Goal: Check status: Check status

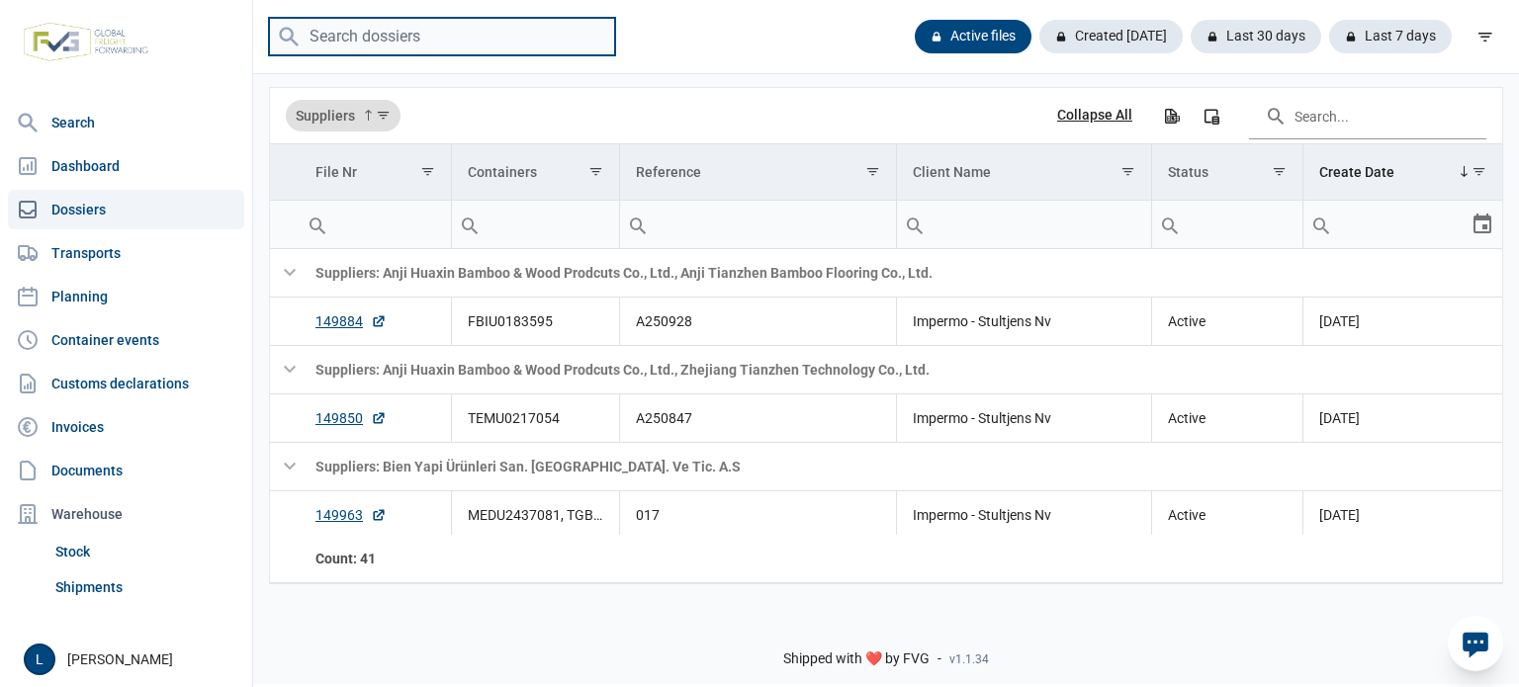
click at [403, 36] on input "search" at bounding box center [442, 37] width 346 height 39
paste input "ZIMU1054612"
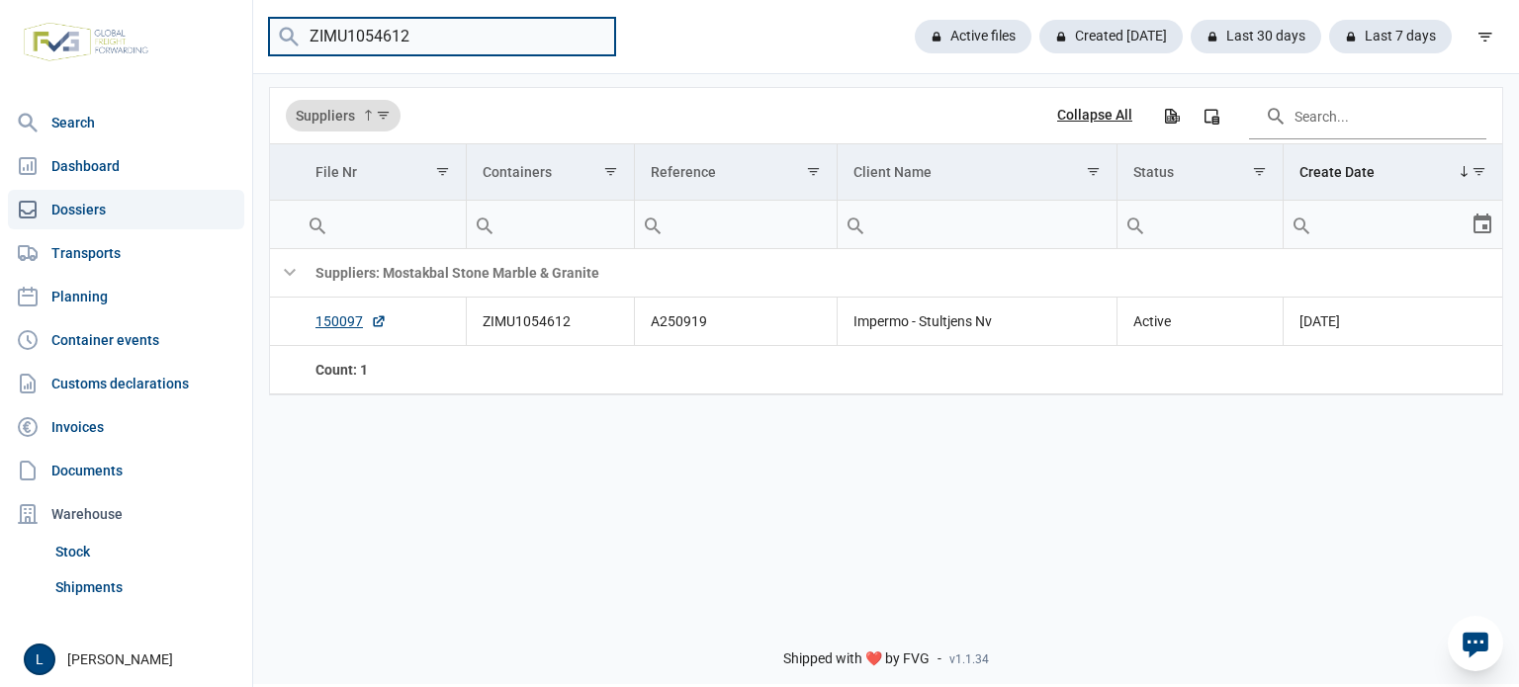
click at [535, 40] on input "ZIMU1054612" at bounding box center [442, 37] width 346 height 39
paste input "NYKU4883556"
type input "NYKU4883556"
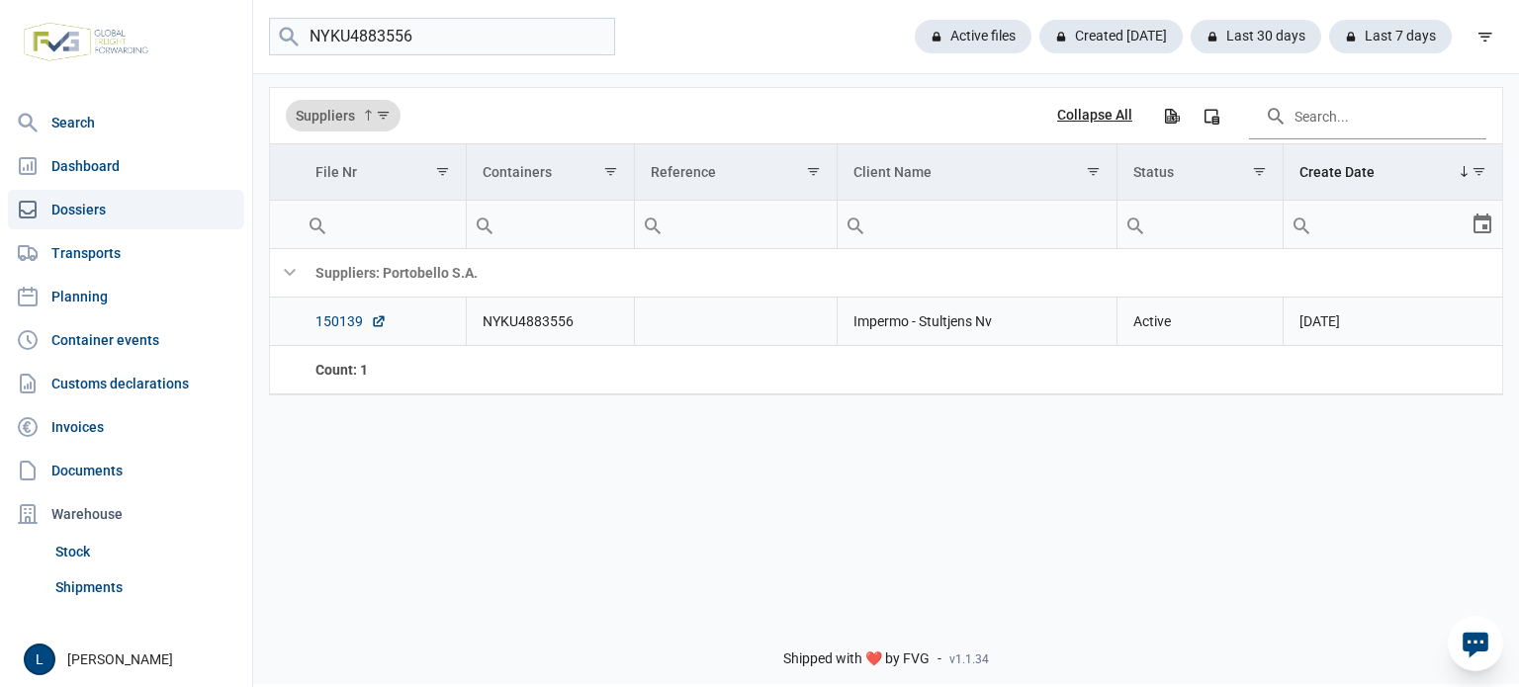
click at [331, 323] on link "150139" at bounding box center [350, 322] width 71 height 20
click at [161, 157] on link "Dashboard" at bounding box center [126, 166] width 236 height 40
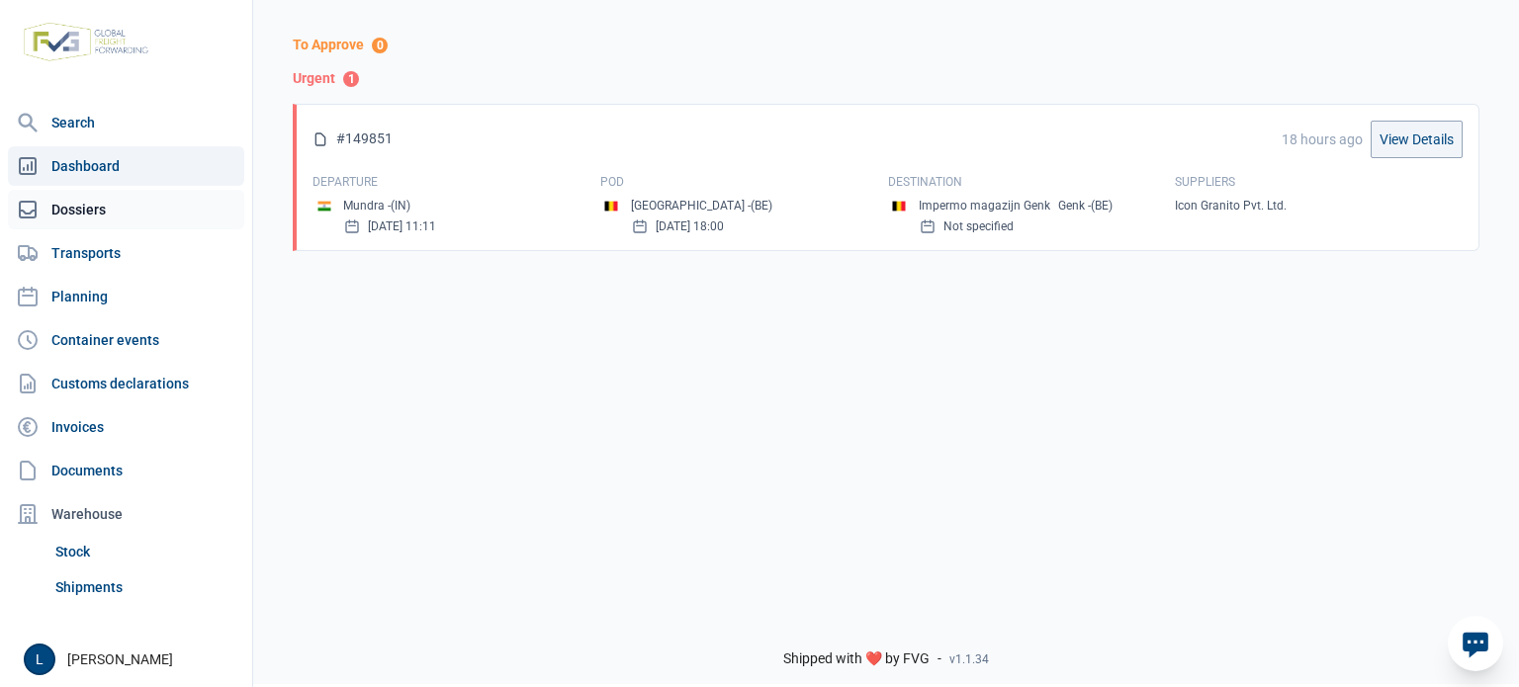
click at [150, 217] on link "Dossiers" at bounding box center [126, 210] width 236 height 40
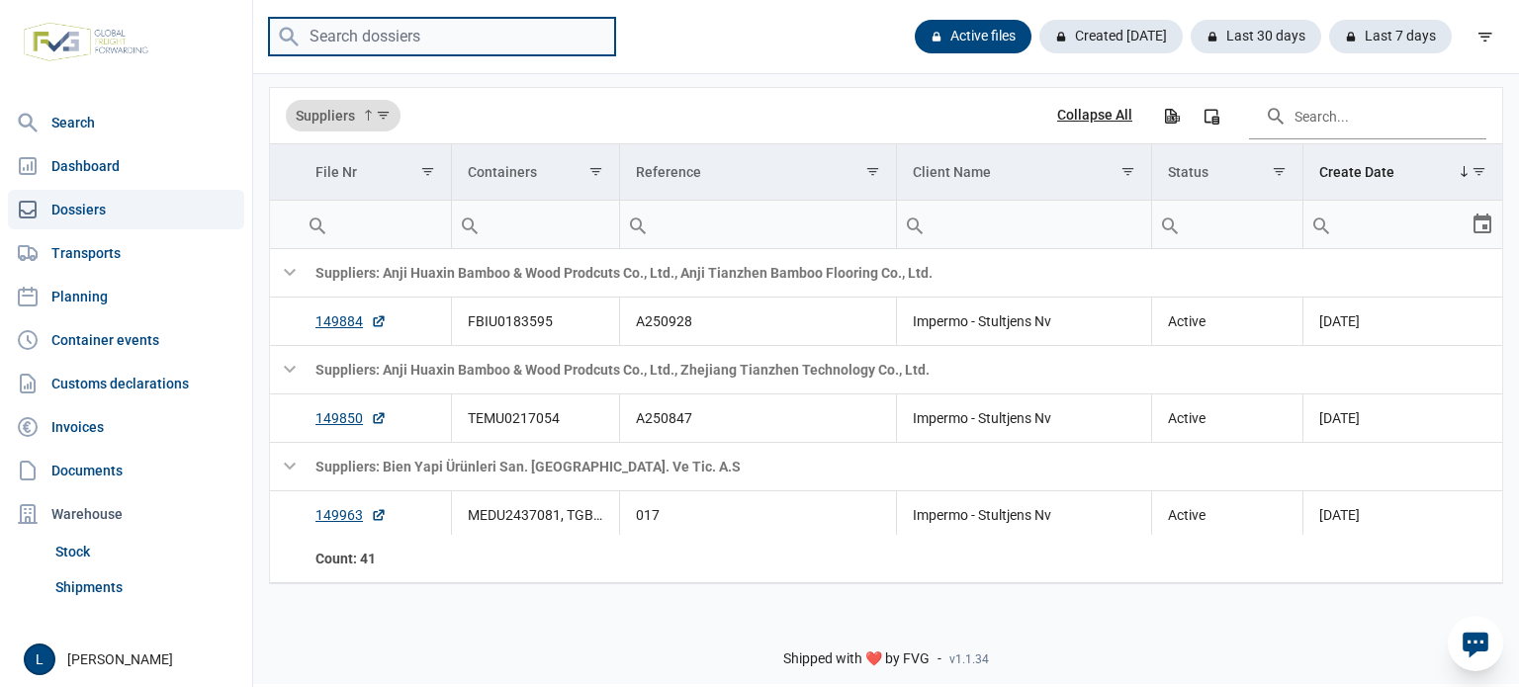
click at [439, 39] on input "search" at bounding box center [442, 37] width 346 height 39
paste input "FBIU0400073"
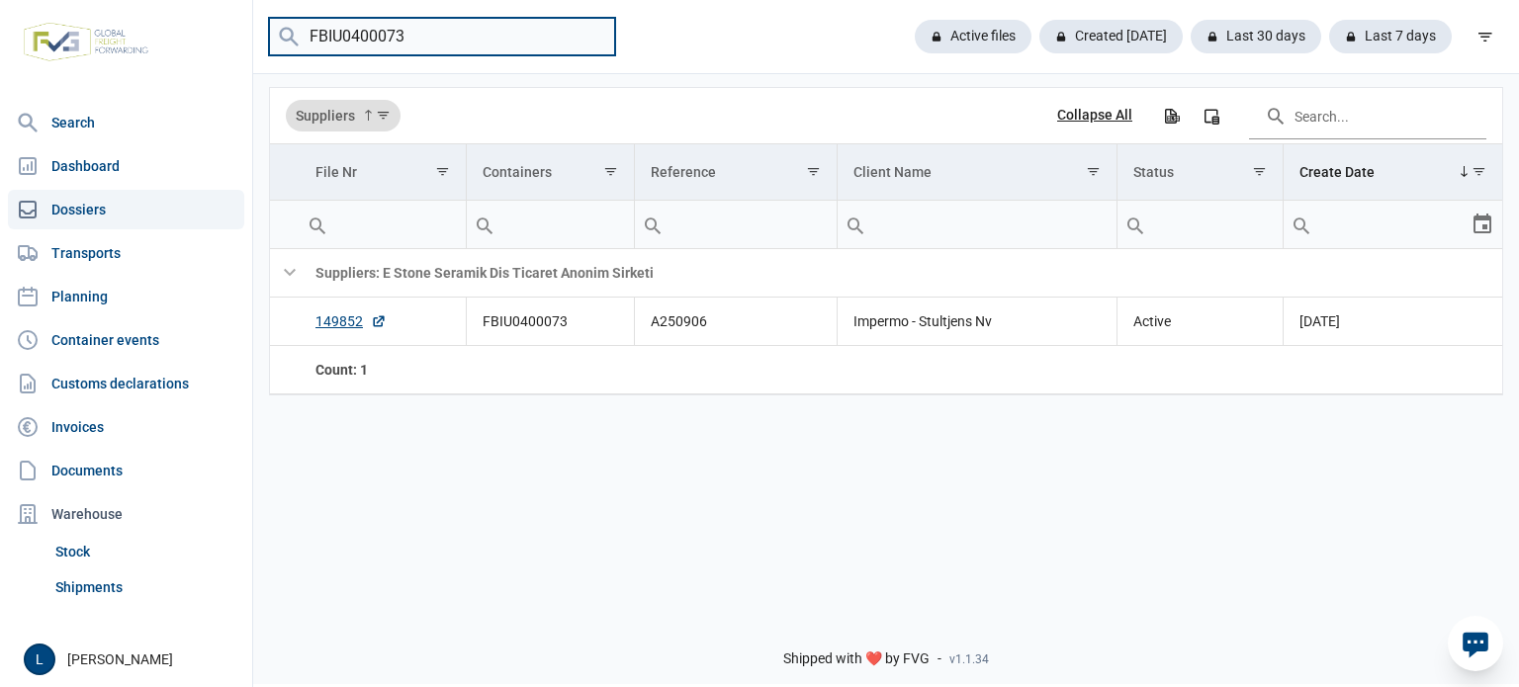
click at [435, 33] on input "FBIU0400073" at bounding box center [442, 37] width 346 height 39
type input "A250877"
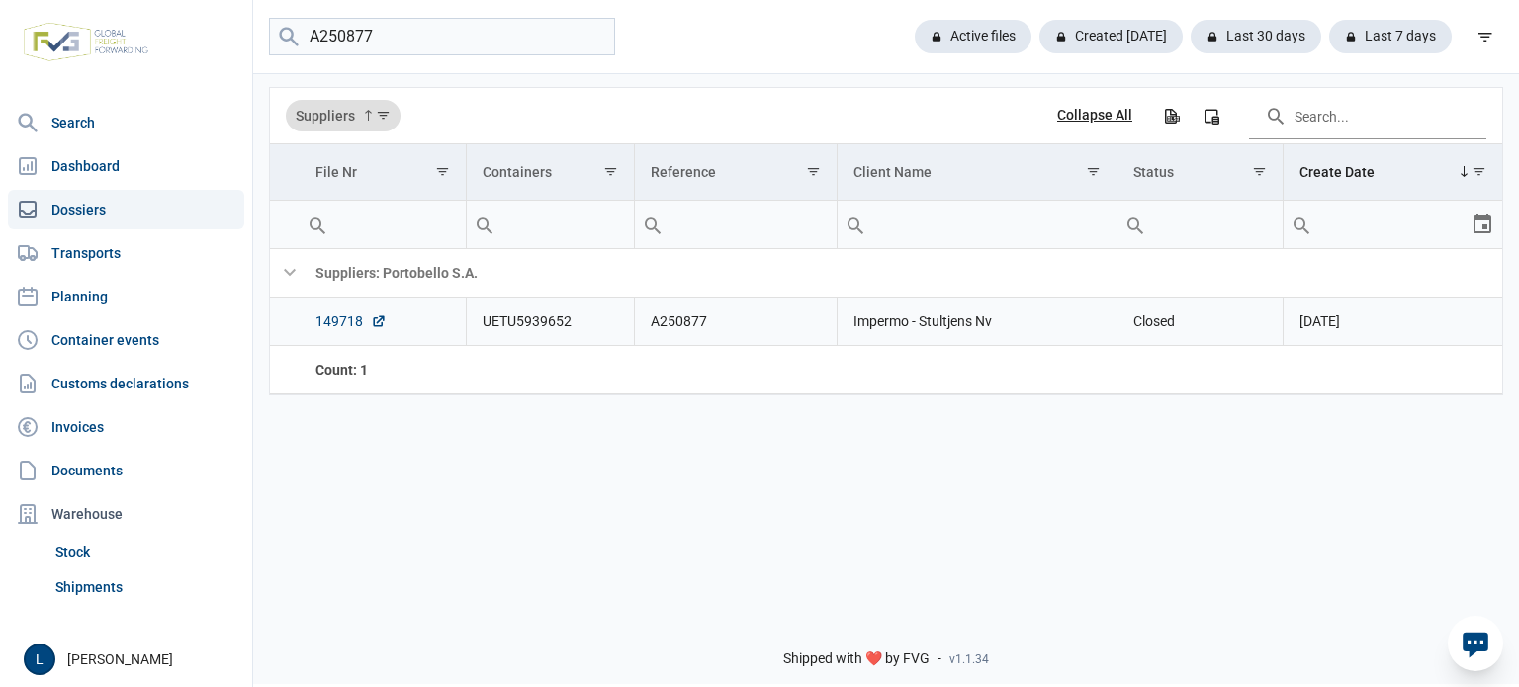
click at [345, 323] on link "149718" at bounding box center [350, 322] width 71 height 20
click at [162, 431] on link "Invoices" at bounding box center [126, 427] width 236 height 40
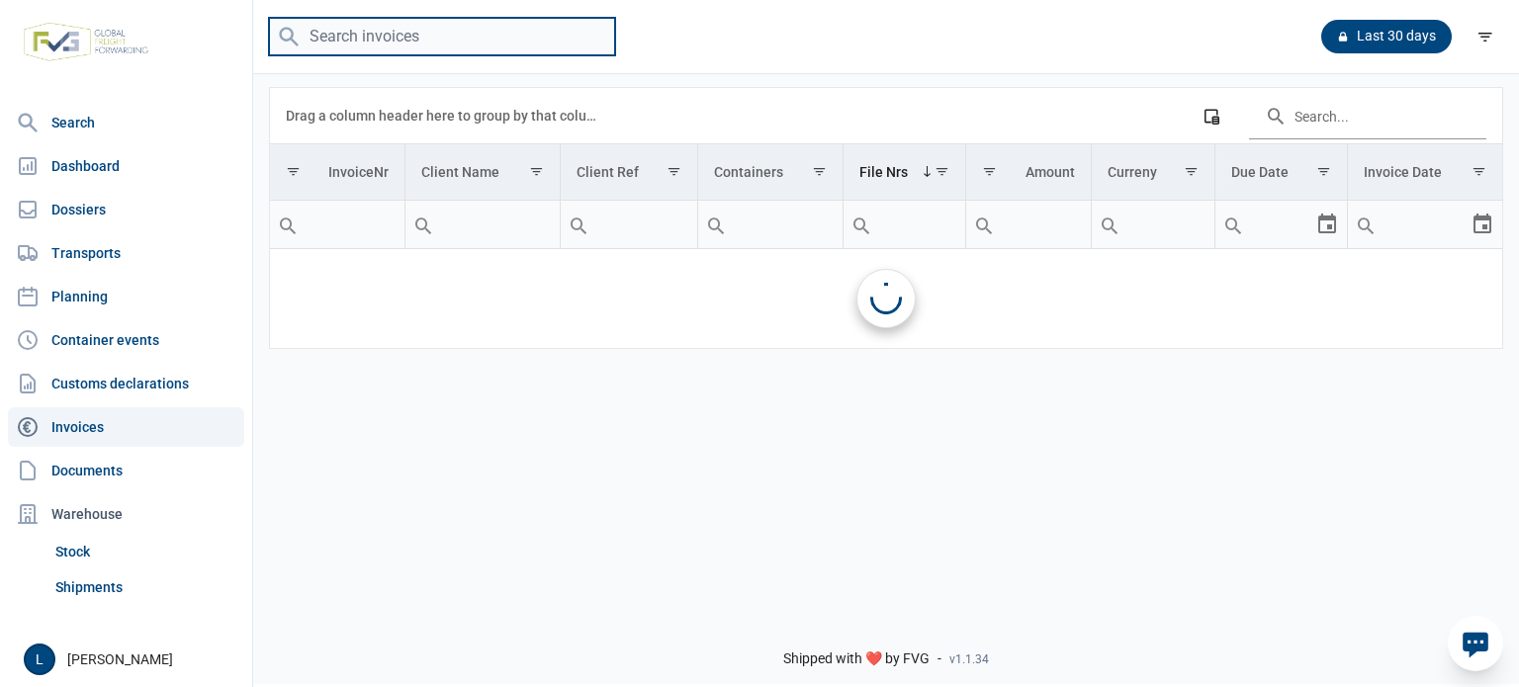
click at [404, 34] on input "search" at bounding box center [442, 37] width 346 height 39
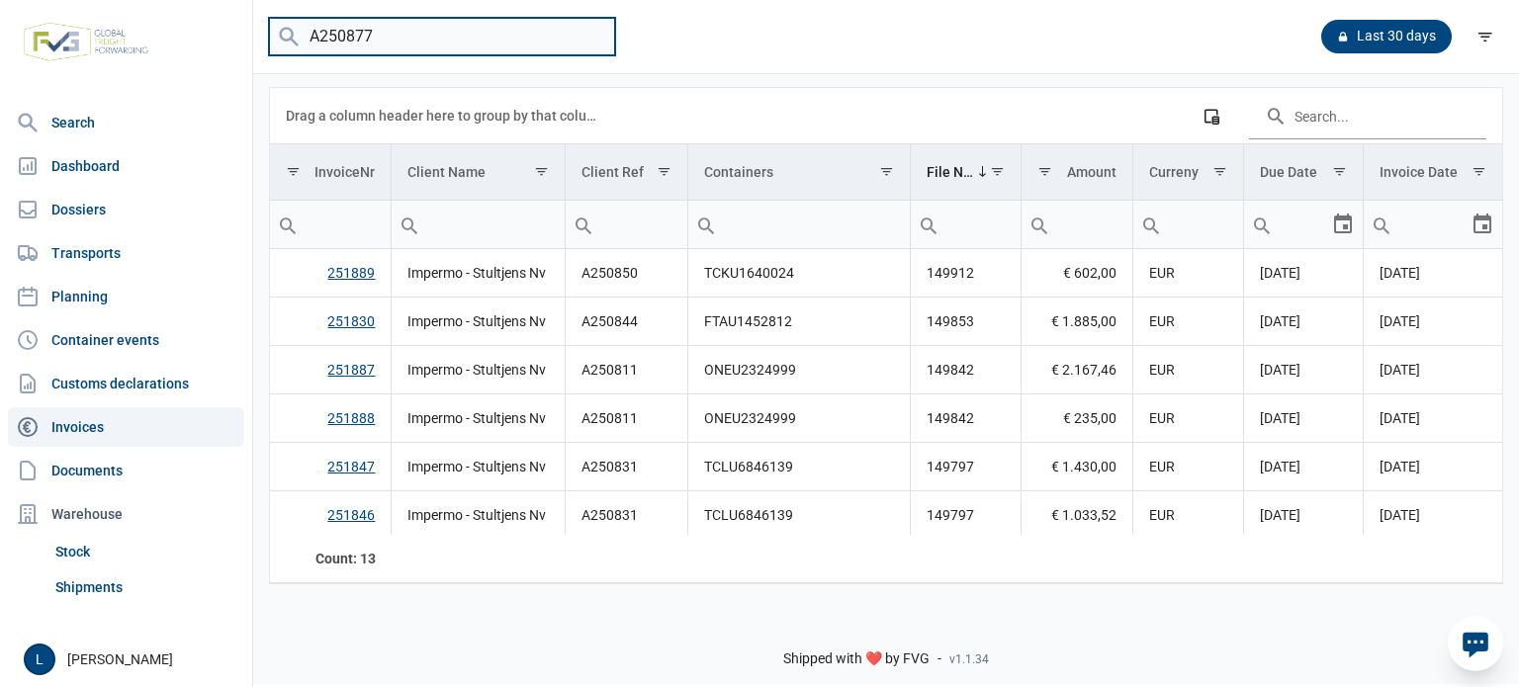
type input "A250877"
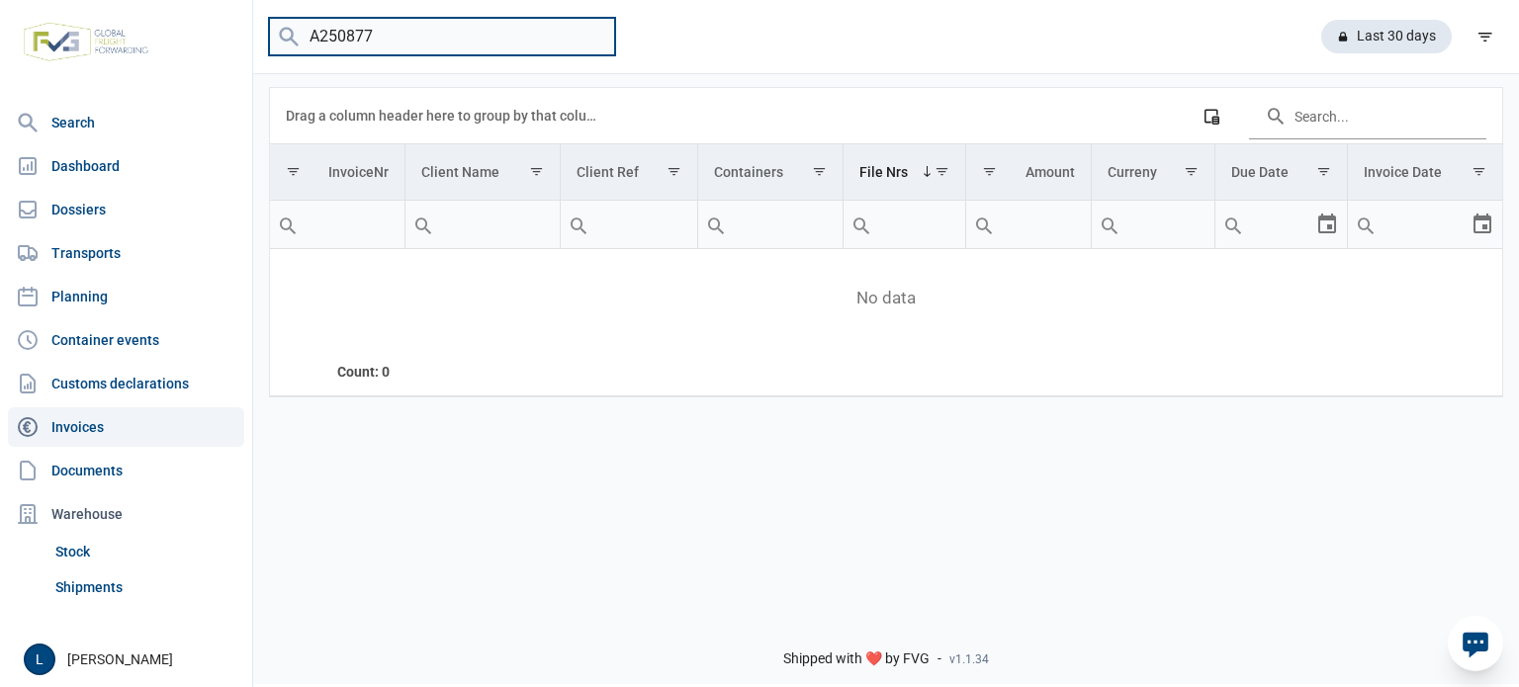
click at [411, 50] on input "A250877" at bounding box center [442, 37] width 346 height 39
click at [410, 50] on input "A250877" at bounding box center [442, 37] width 346 height 39
click at [426, 19] on input "A250877" at bounding box center [442, 37] width 346 height 39
click at [107, 203] on link "Dossiers" at bounding box center [126, 210] width 236 height 40
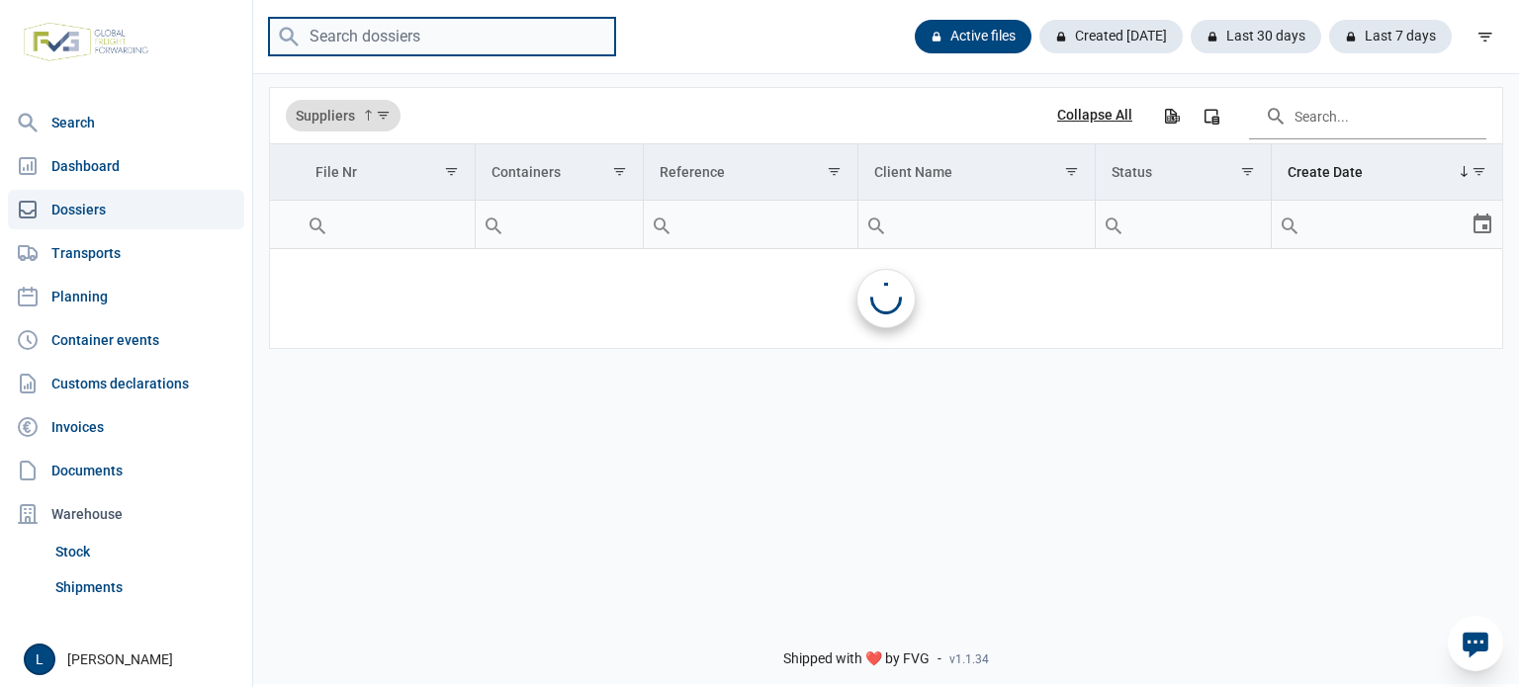
click at [371, 37] on input "search" at bounding box center [442, 37] width 346 height 39
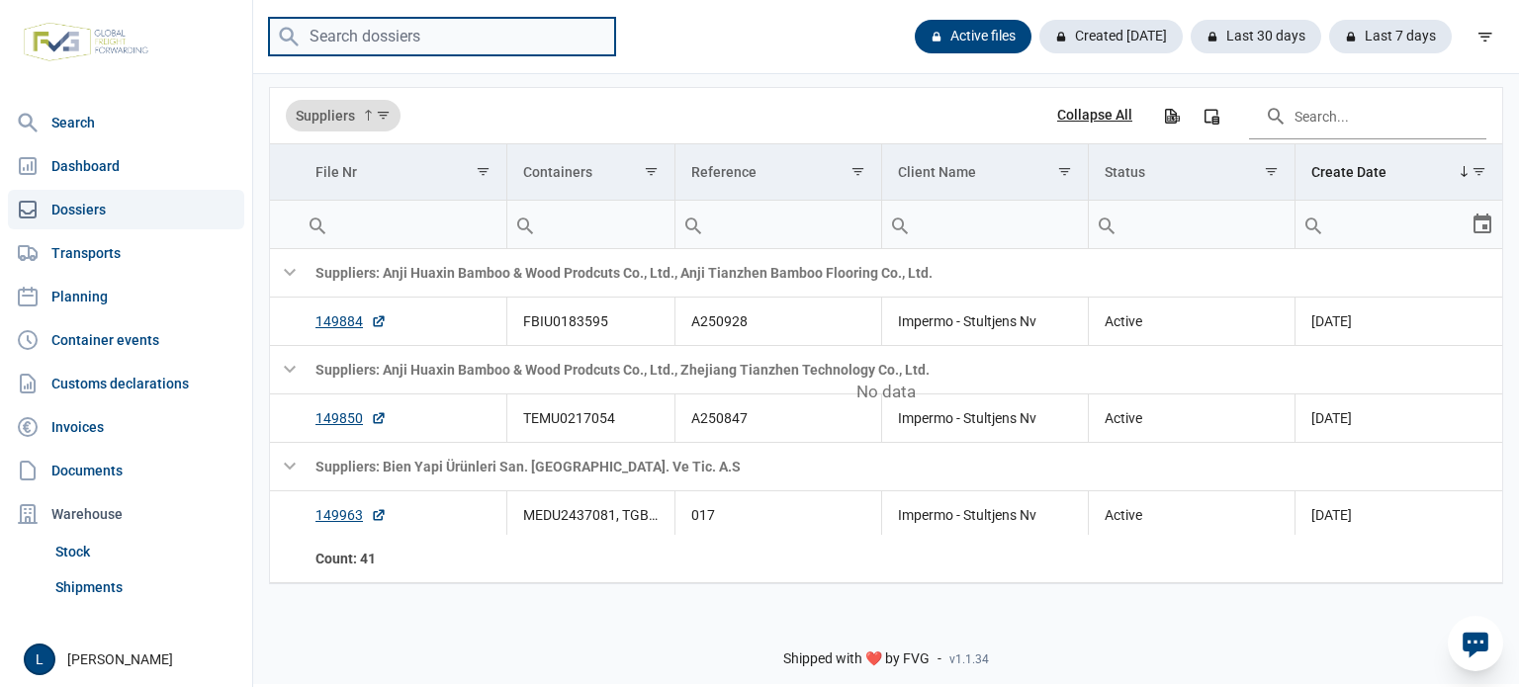
paste input "MRKU8301220"
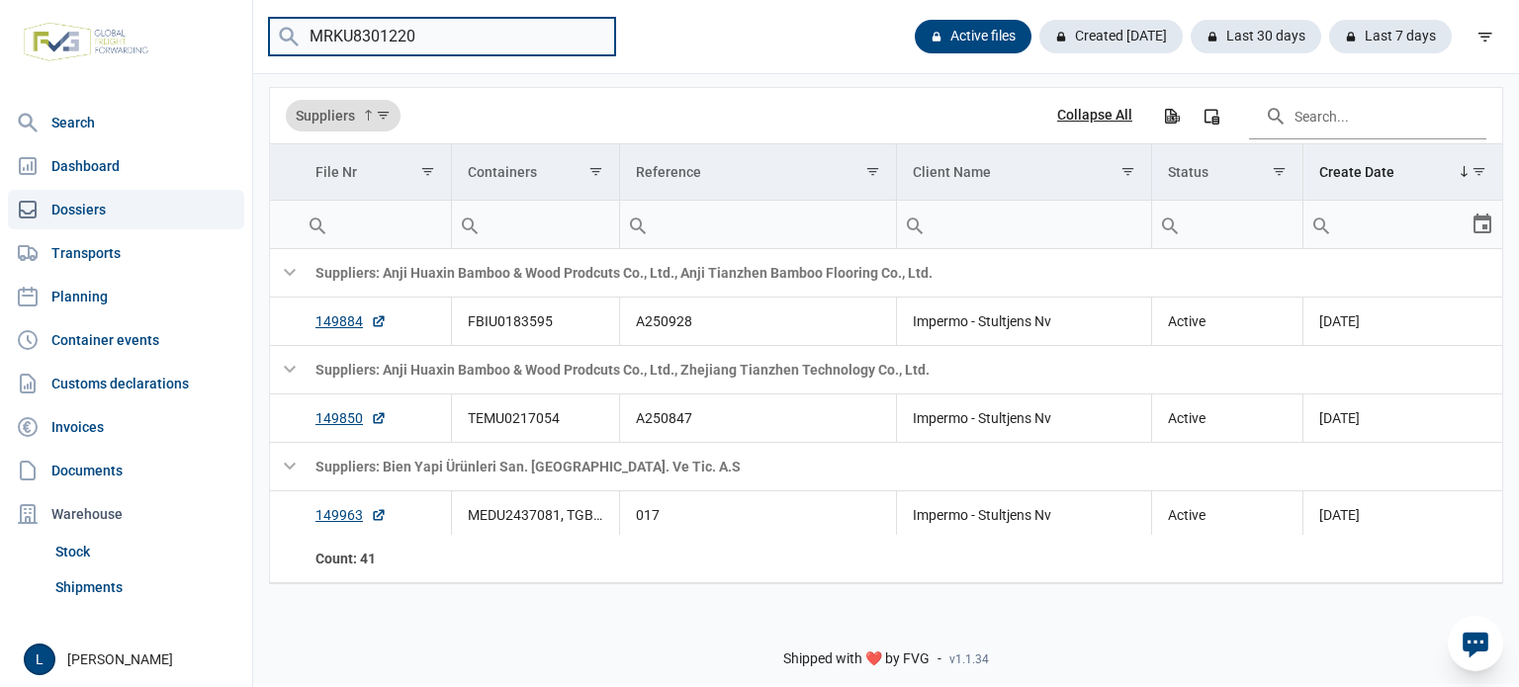
type input "MRKU8301220"
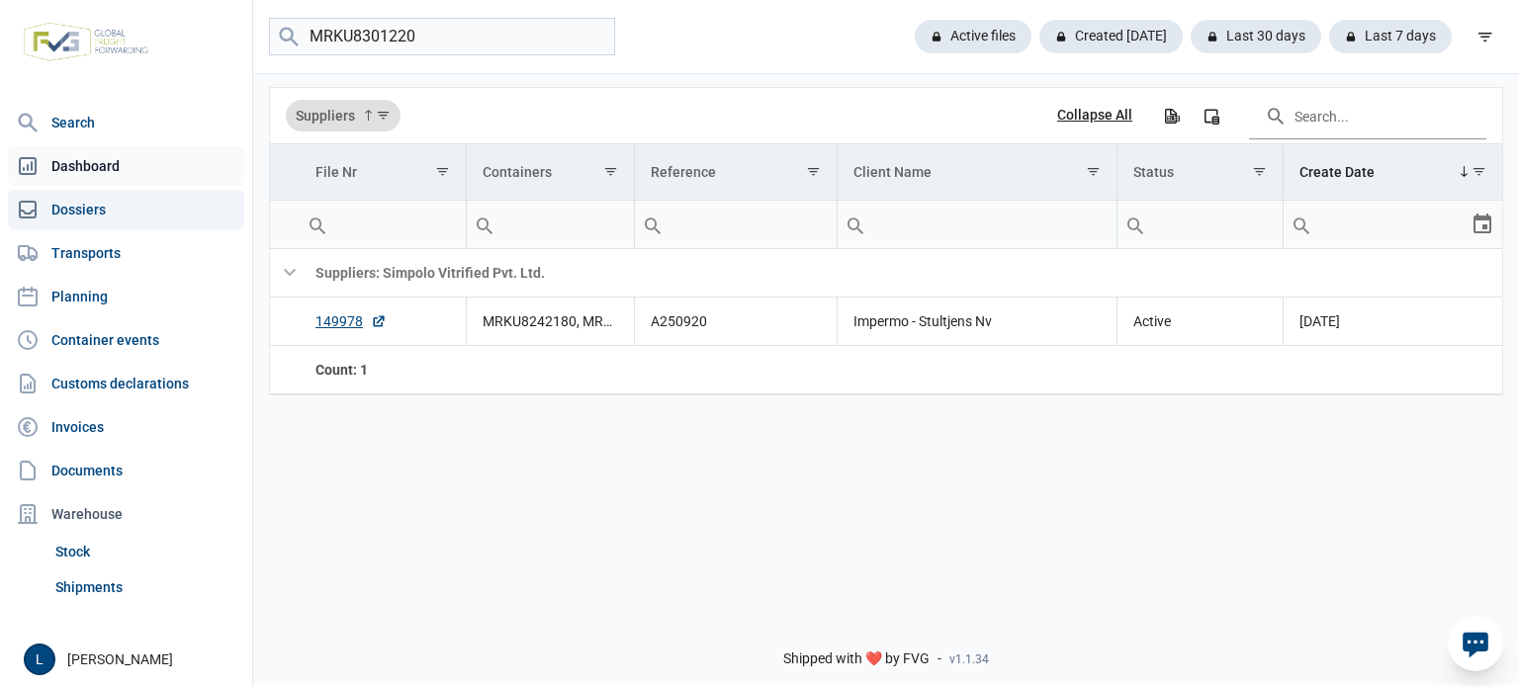
click at [117, 165] on link "Dashboard" at bounding box center [126, 166] width 236 height 40
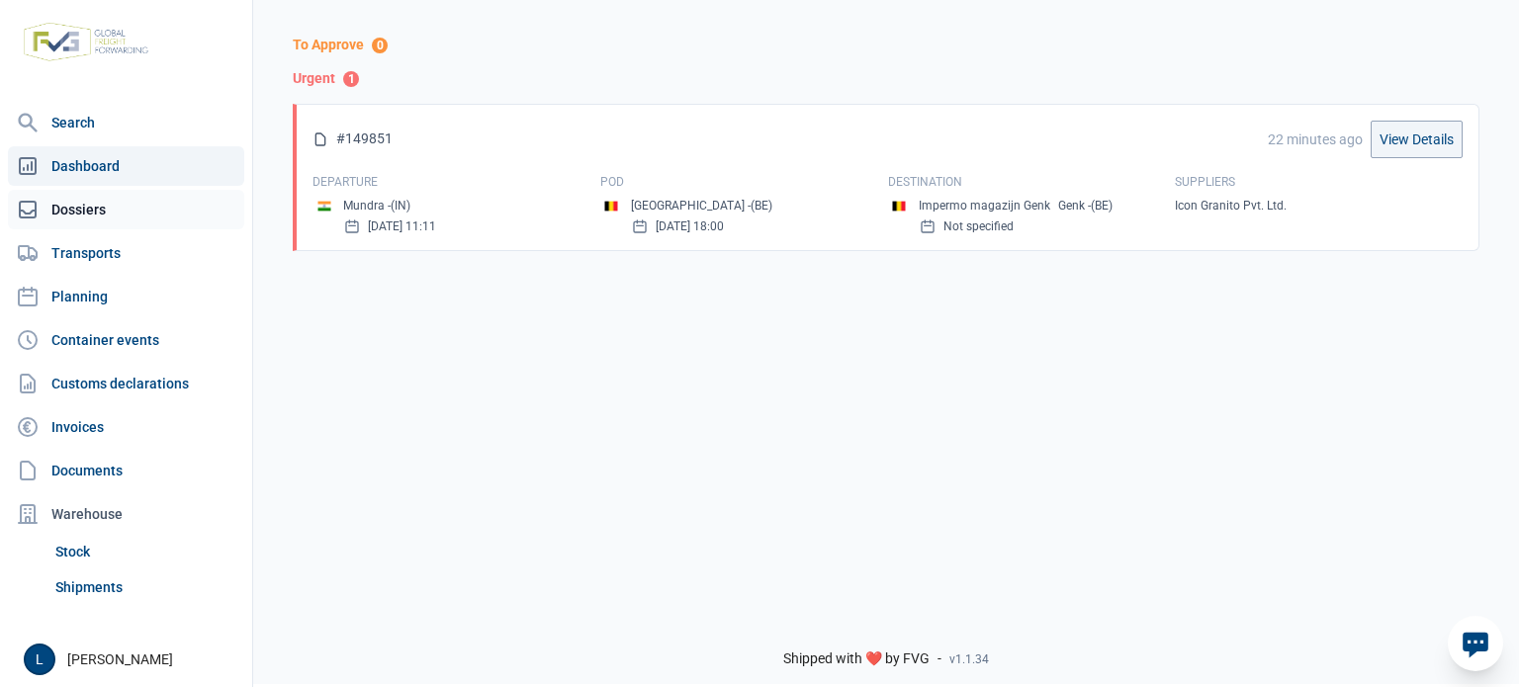
click at [130, 217] on link "Dossiers" at bounding box center [126, 210] width 236 height 40
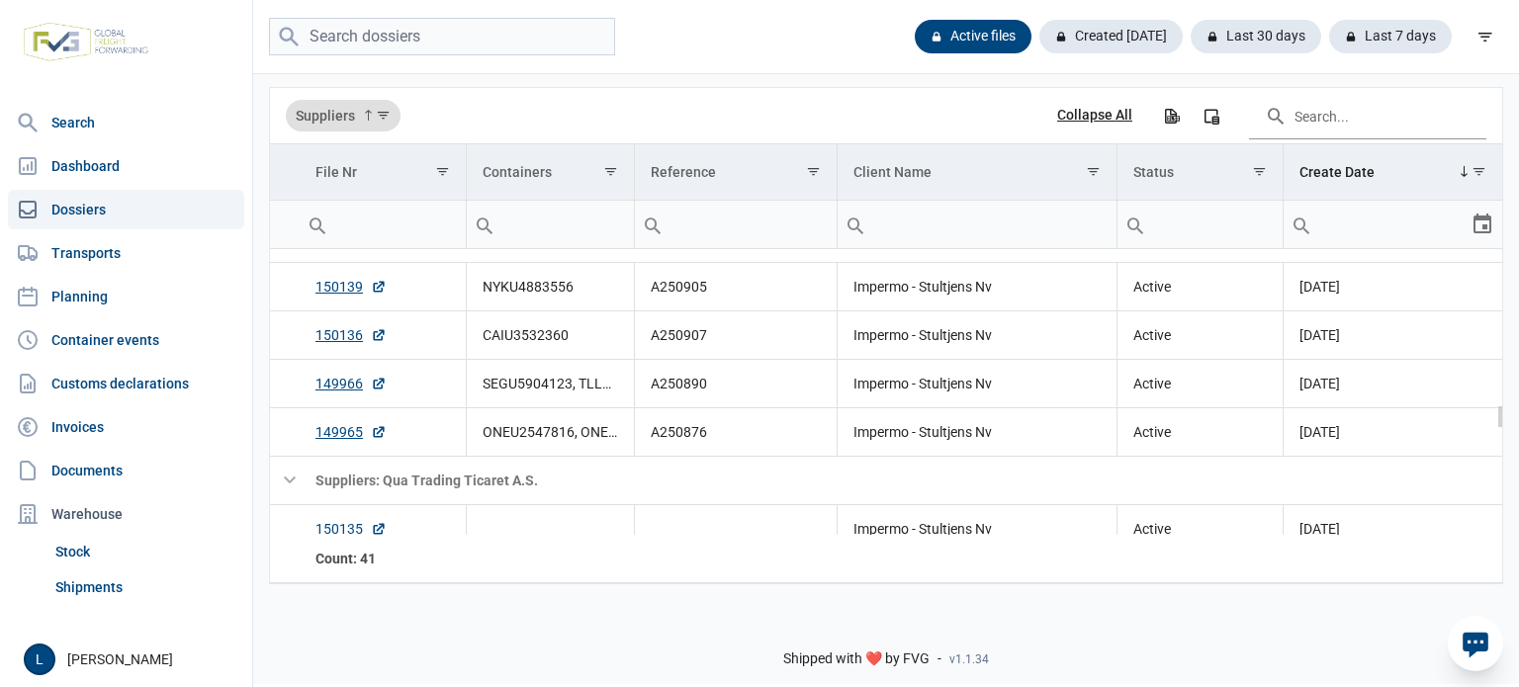
scroll to position [1904, 0]
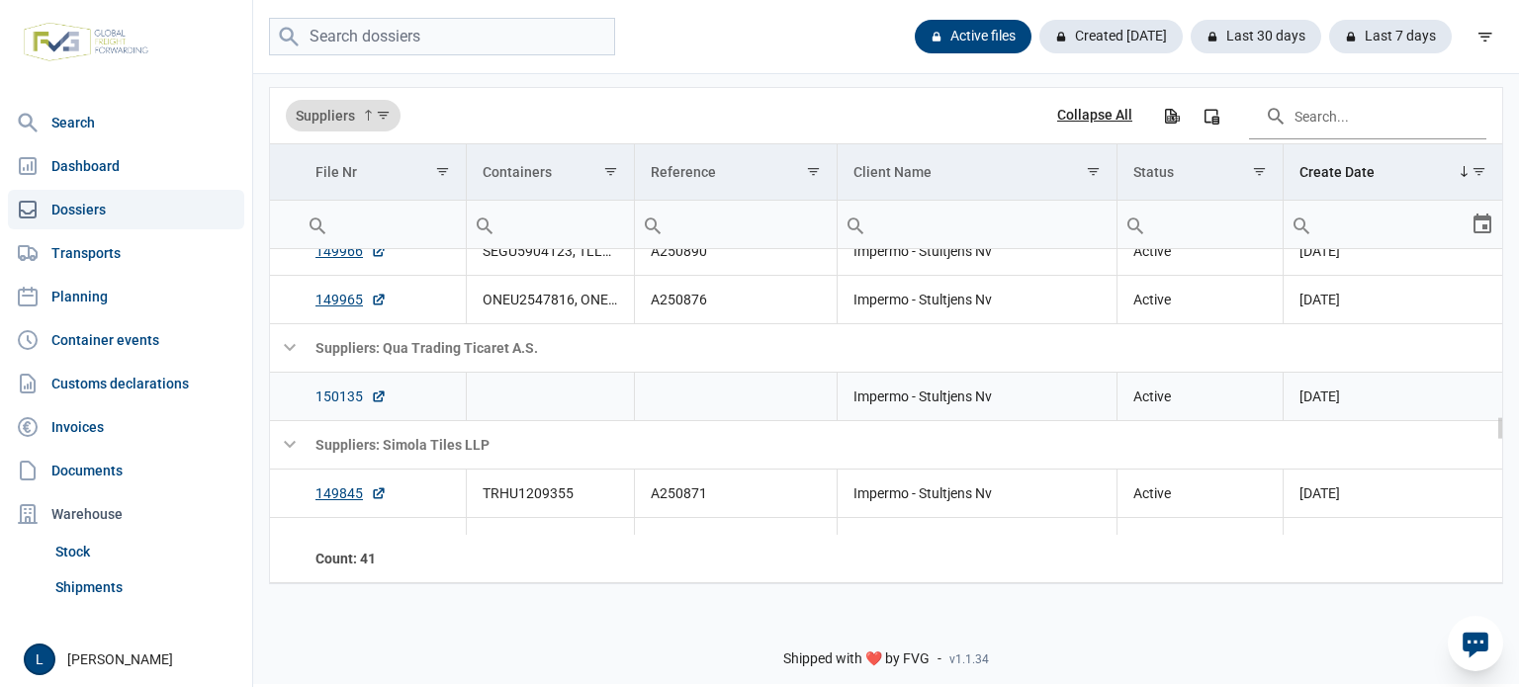
click at [332, 398] on link "150135" at bounding box center [350, 397] width 71 height 20
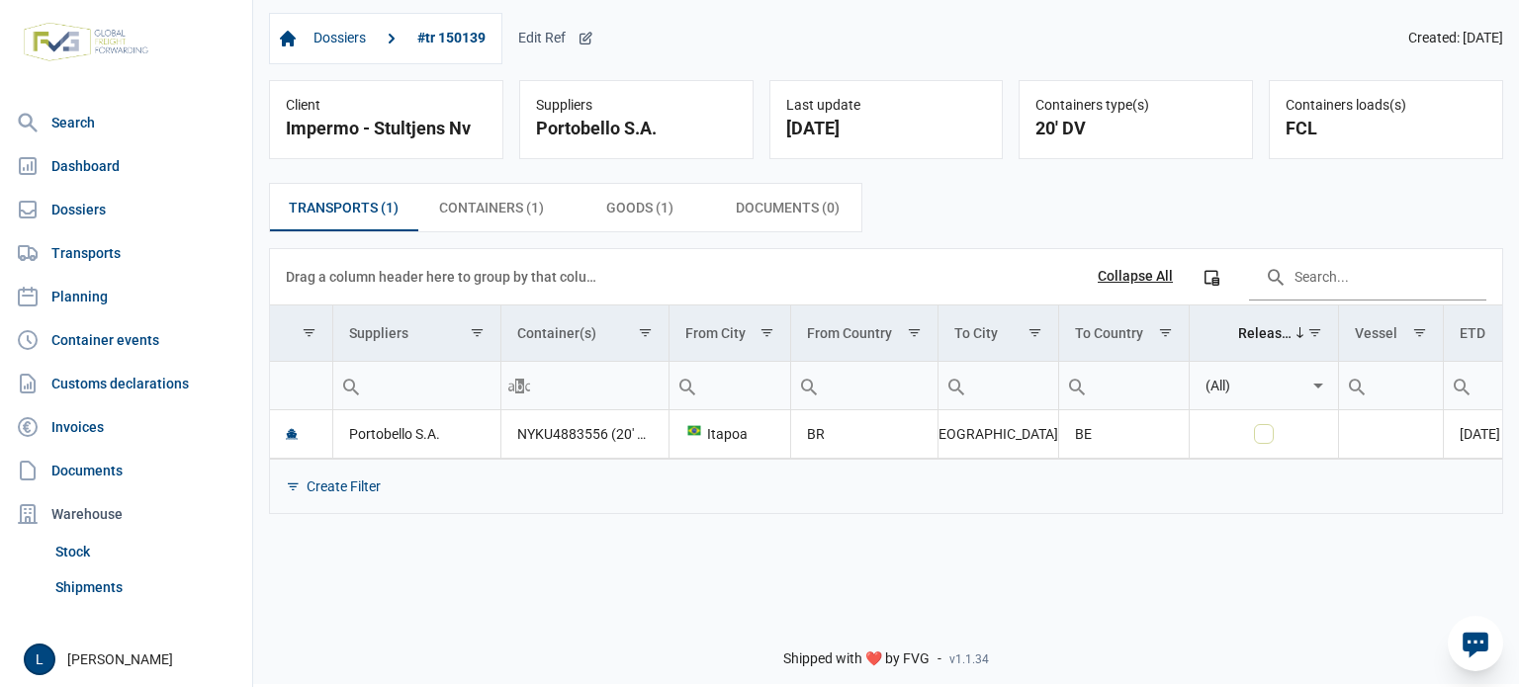
click at [557, 34] on div "Edit Ref" at bounding box center [555, 39] width 75 height 18
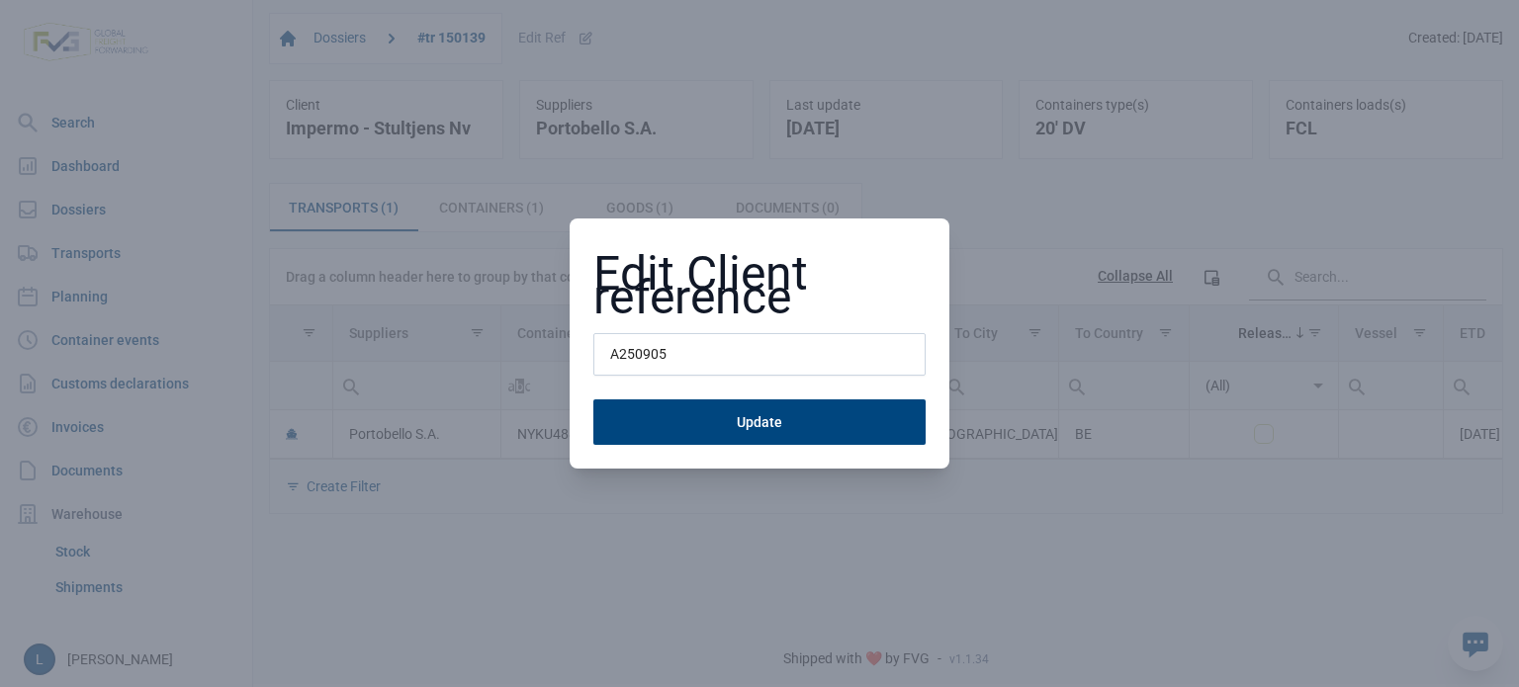
type input "A250905"
click at [593, 400] on button "Update" at bounding box center [759, 422] width 332 height 45
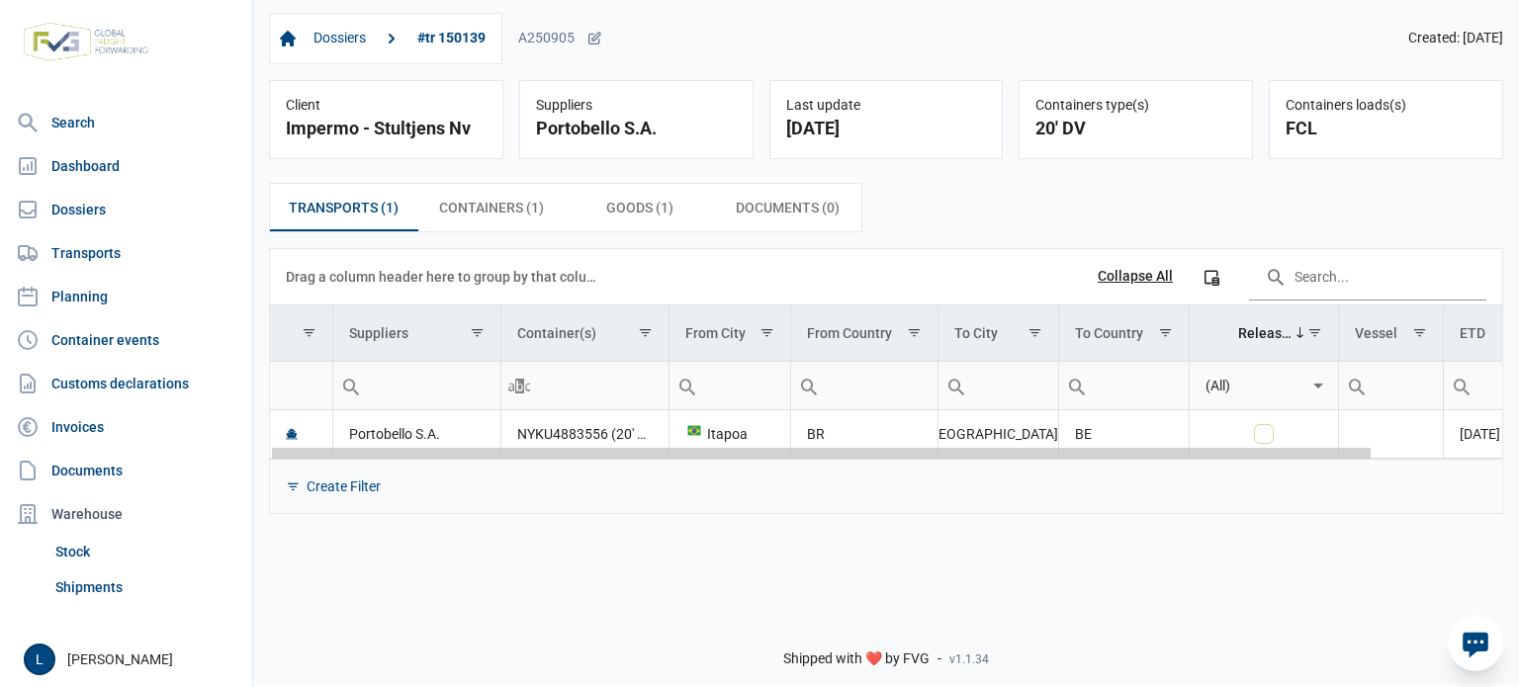
scroll to position [0, 144]
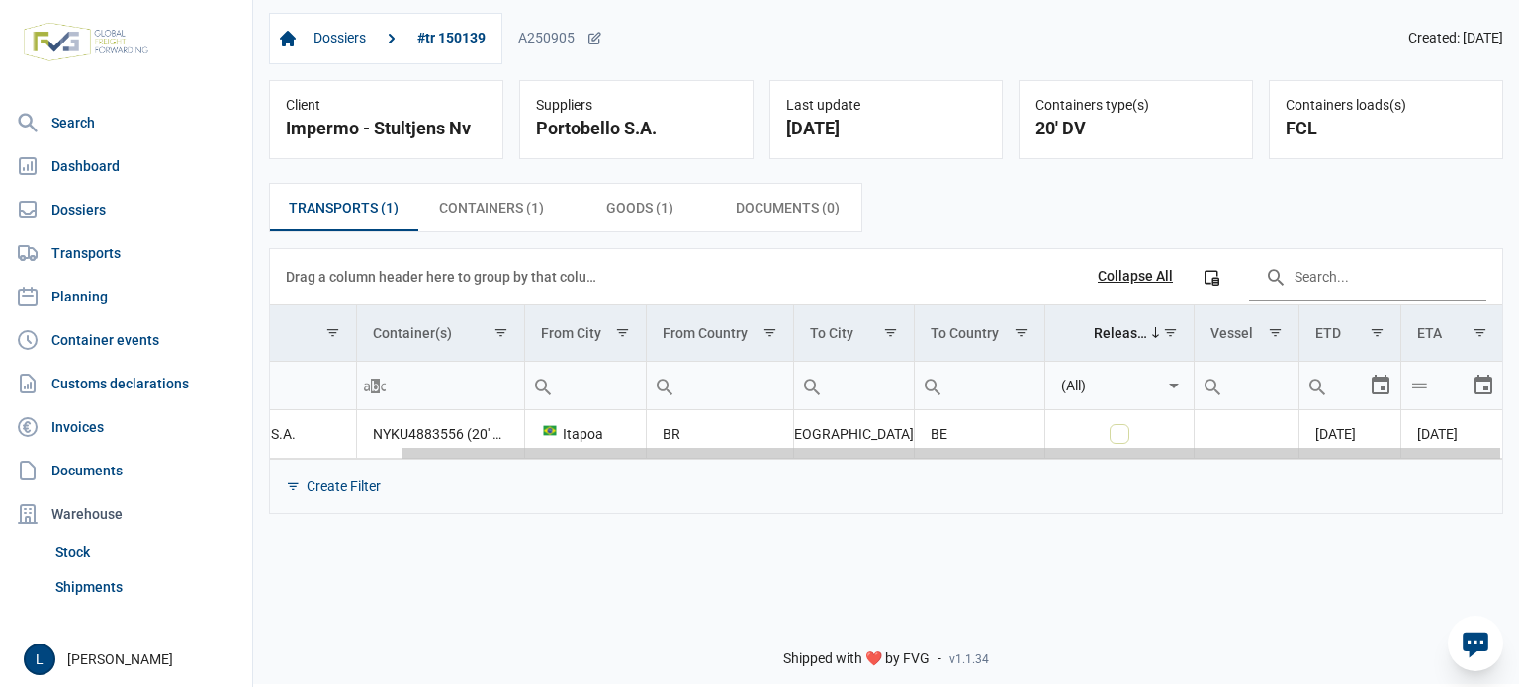
drag, startPoint x: 808, startPoint y: 454, endPoint x: 1459, endPoint y: 445, distance: 650.8
click at [1462, 446] on body "For evaluation purposes only. Redistribution prohibited. Please register an exi…" at bounding box center [759, 308] width 1519 height 687
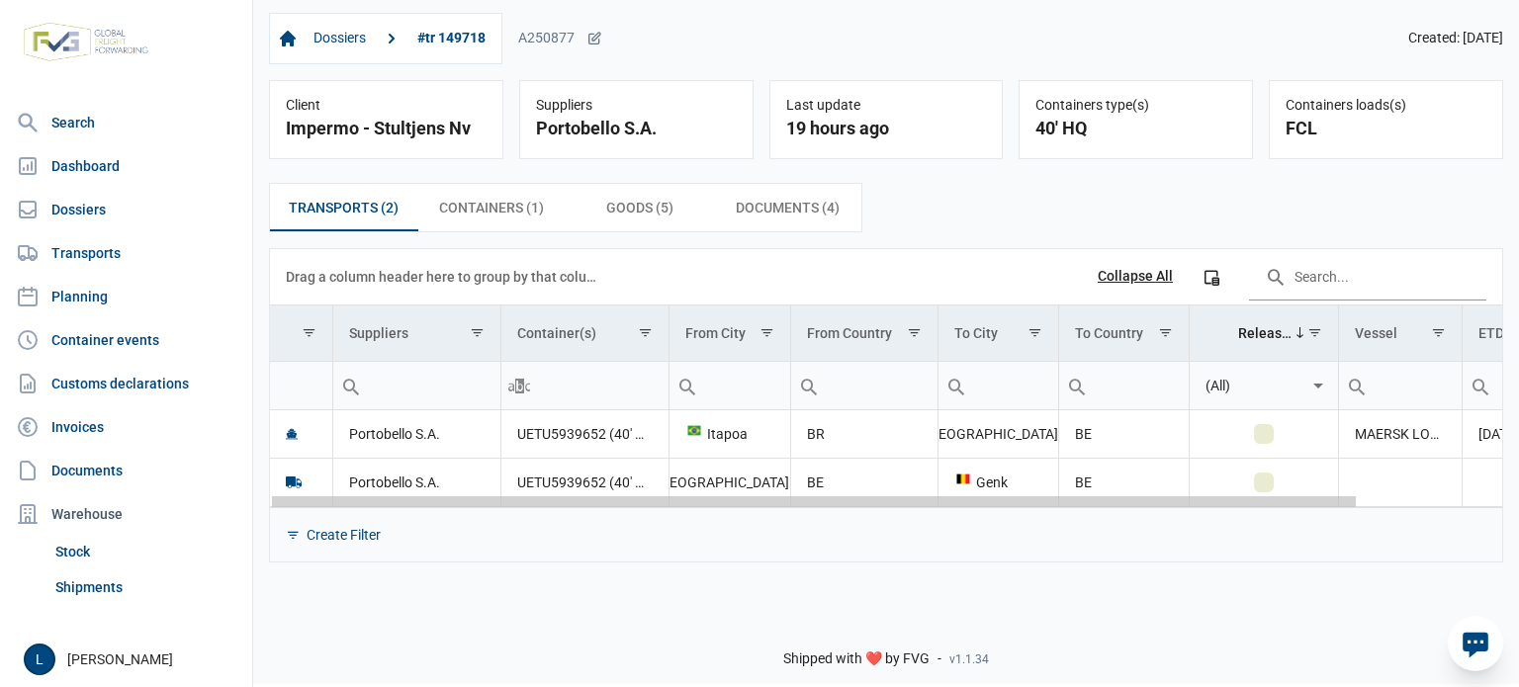
scroll to position [0, 164]
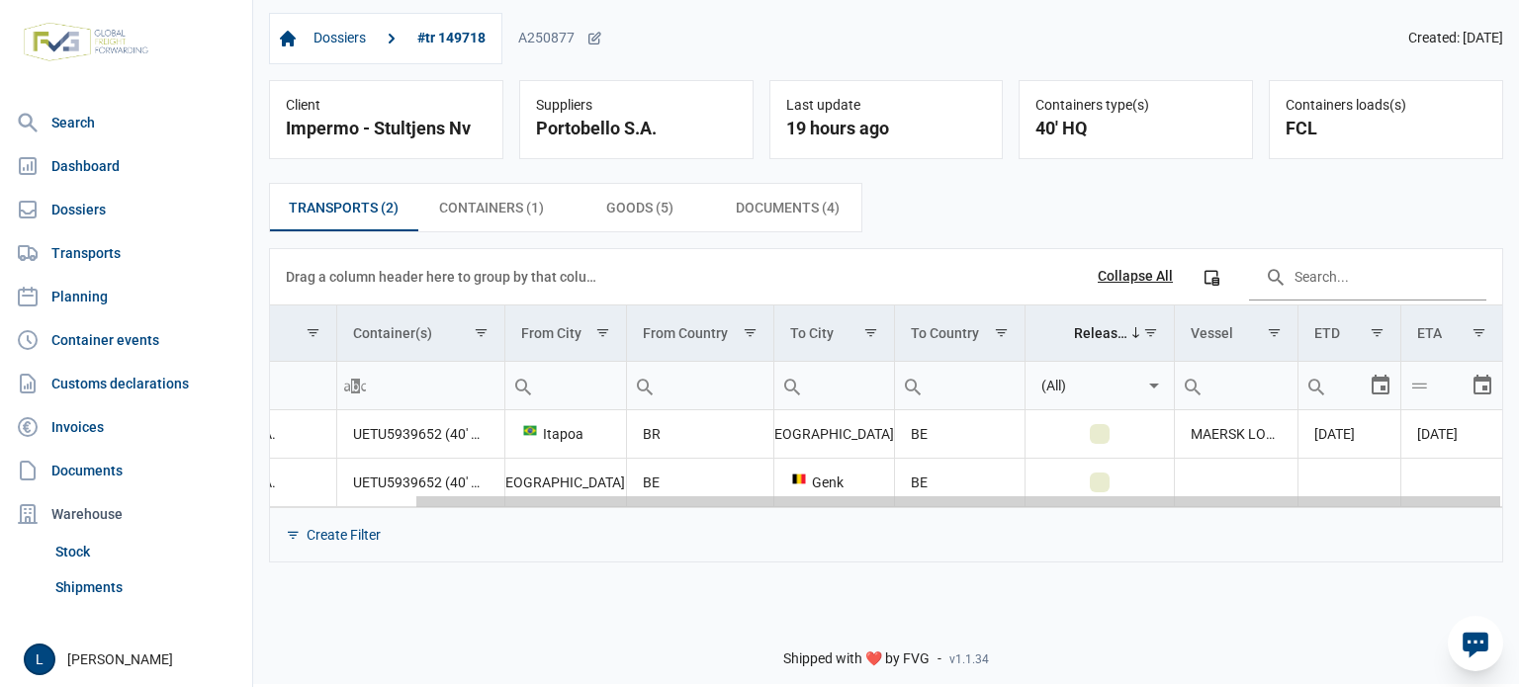
drag, startPoint x: 1007, startPoint y: 504, endPoint x: 1017, endPoint y: 503, distance: 9.9
click at [1506, 477] on body "For evaluation purposes only. Redistribution prohibited. Please register an exi…" at bounding box center [759, 308] width 1519 height 687
